Goal: Task Accomplishment & Management: Complete application form

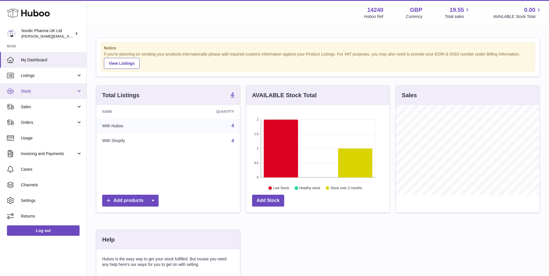
click at [34, 93] on span "Stock" at bounding box center [48, 92] width 55 height 6
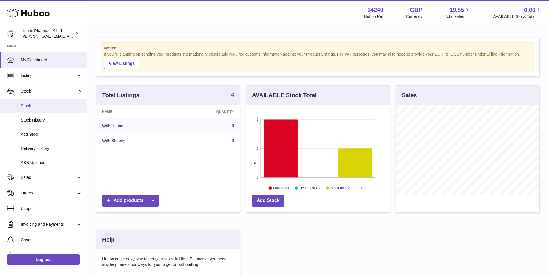
click at [33, 104] on span "Stock" at bounding box center [51, 106] width 61 height 6
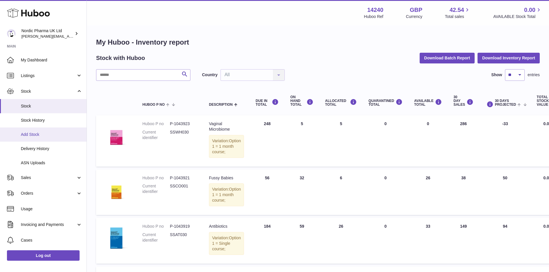
click at [34, 134] on span "Add Stock" at bounding box center [51, 135] width 61 height 6
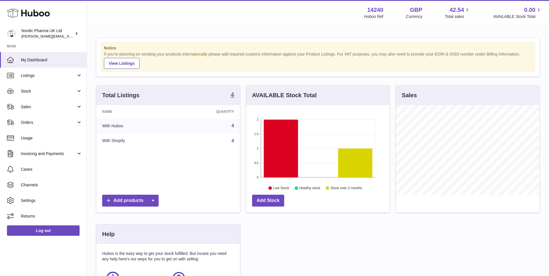
scroll to position [90, 143]
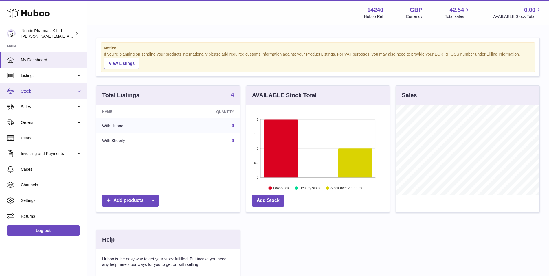
click at [45, 93] on span "Stock" at bounding box center [48, 92] width 55 height 6
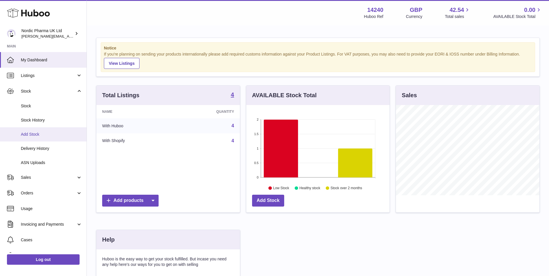
click at [40, 138] on link "Add Stock" at bounding box center [43, 134] width 87 height 14
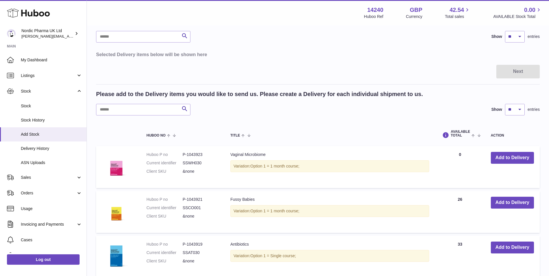
scroll to position [58, 0]
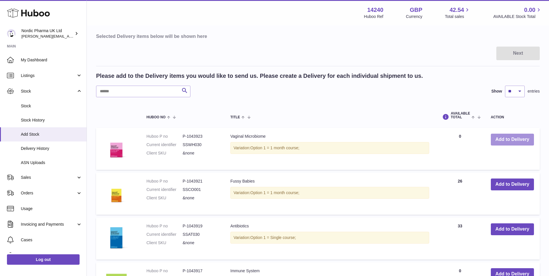
click at [504, 140] on button "Add to Delivery" at bounding box center [512, 140] width 43 height 12
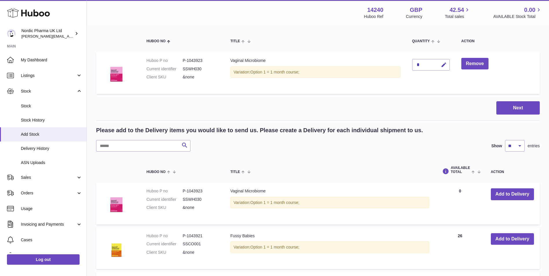
click at [424, 67] on div "*" at bounding box center [431, 65] width 38 height 12
click at [424, 66] on div "*" at bounding box center [431, 65] width 38 height 12
click at [447, 67] on icon "button" at bounding box center [444, 65] width 6 height 6
type input "***"
click at [441, 67] on button "submit" at bounding box center [443, 64] width 11 height 9
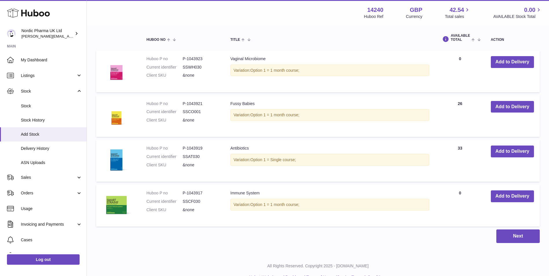
scroll to position [203, 0]
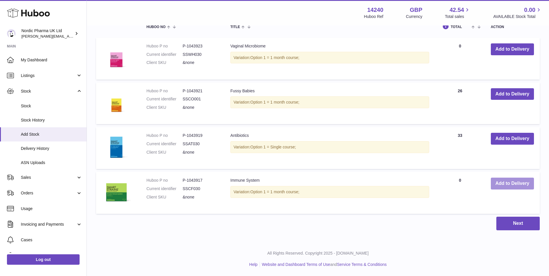
click at [506, 182] on button "Add to Delivery" at bounding box center [512, 184] width 43 height 12
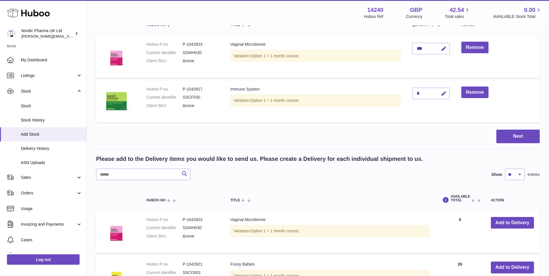
scroll to position [0, 0]
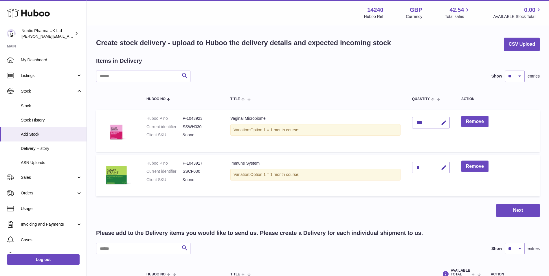
click at [424, 169] on div "*" at bounding box center [431, 168] width 38 height 12
click at [445, 167] on icon "button" at bounding box center [444, 168] width 6 height 6
type input "***"
click at [443, 166] on button "submit" at bounding box center [443, 167] width 11 height 9
click at [524, 209] on button "Next" at bounding box center [518, 211] width 43 height 14
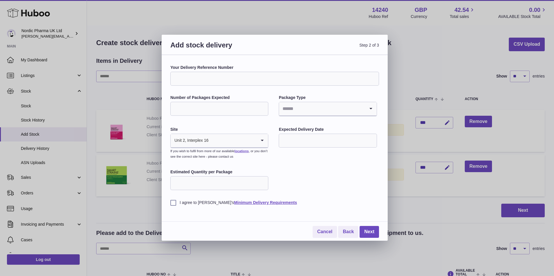
click at [263, 107] on input "*" at bounding box center [219, 109] width 98 height 14
type input "**"
drag, startPoint x: 186, startPoint y: 107, endPoint x: 172, endPoint y: 108, distance: 14.6
click at [172, 108] on input "**" at bounding box center [219, 109] width 98 height 14
type input "**"
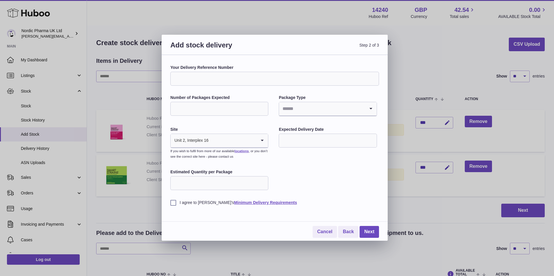
click at [194, 181] on input "Estimated Quantity per Package" at bounding box center [219, 183] width 98 height 14
click at [261, 186] on input "Estimated Quantity per Package" at bounding box center [219, 183] width 98 height 14
click at [171, 202] on label "I agree to Huboo's Minimum Delivery Requirements" at bounding box center [274, 203] width 209 height 6
click at [317, 107] on input "Search for option" at bounding box center [322, 108] width 86 height 13
click at [301, 149] on li "Boxes" at bounding box center [327, 148] width 97 height 12
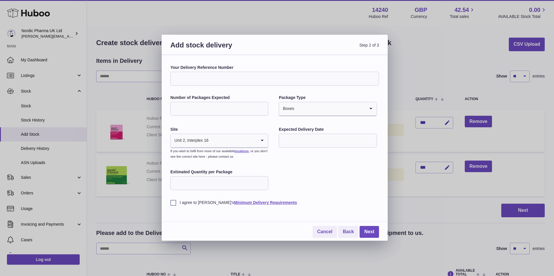
click at [306, 138] on input "text" at bounding box center [328, 141] width 98 height 14
click at [321, 200] on span "14" at bounding box center [322, 200] width 10 height 10
type input "**********"
click at [370, 233] on link "Next" at bounding box center [368, 232] width 19 height 12
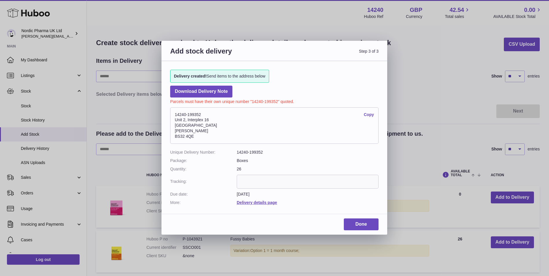
drag, startPoint x: 175, startPoint y: 116, endPoint x: 207, endPoint y: 135, distance: 37.0
click at [207, 135] on address "14240-199352 Copy Unit 2, Interplex 16 Ash Ridge Road Bradley Stoke BS32 4QE" at bounding box center [274, 125] width 209 height 36
drag, startPoint x: 207, startPoint y: 135, endPoint x: 188, endPoint y: 130, distance: 19.6
copy address "14240-199352 Copy Unit 2, Interplex 16 Ash Ridge Road Bradley Stoke BS32 4QE"
click at [360, 223] on link "Done" at bounding box center [361, 225] width 35 height 12
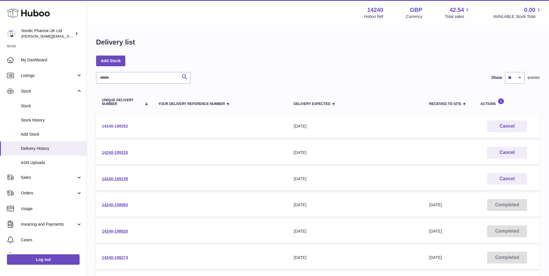
click at [125, 126] on link "14240-199352" at bounding box center [115, 126] width 26 height 5
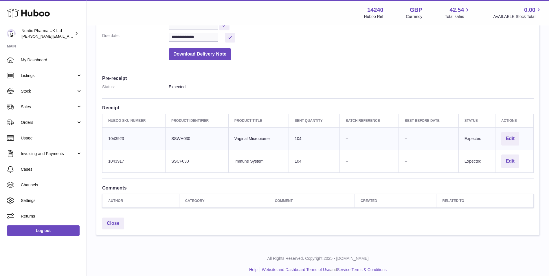
scroll to position [107, 0]
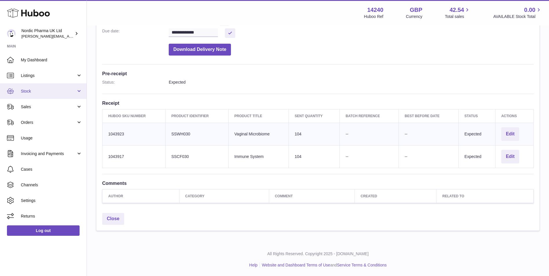
click at [28, 91] on span "Stock" at bounding box center [48, 92] width 55 height 6
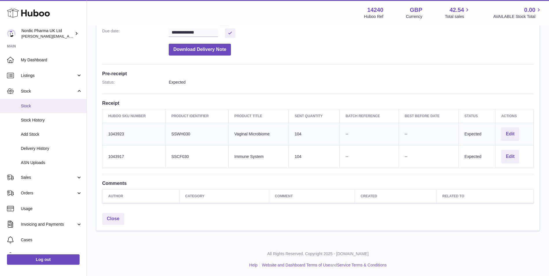
click at [28, 105] on span "Stock" at bounding box center [51, 106] width 61 height 6
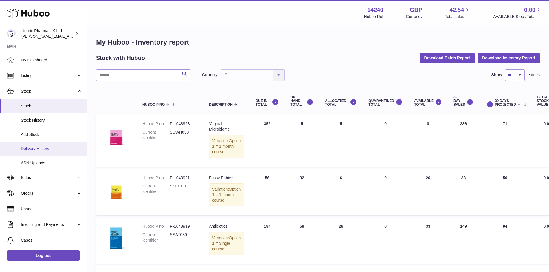
click at [52, 149] on span "Delivery History" at bounding box center [51, 149] width 61 height 6
